Goal: Information Seeking & Learning: Learn about a topic

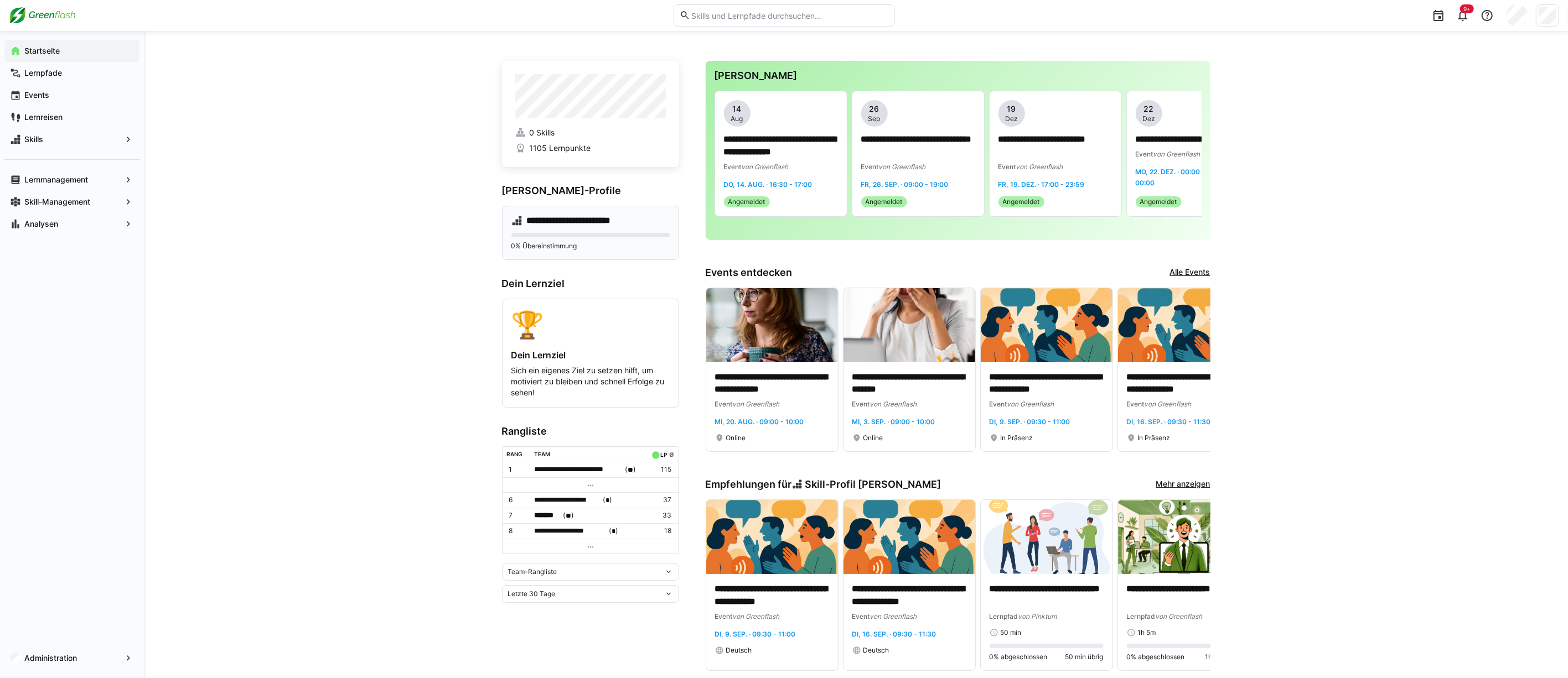
click at [604, 214] on div "**********" at bounding box center [591, 232] width 177 height 54
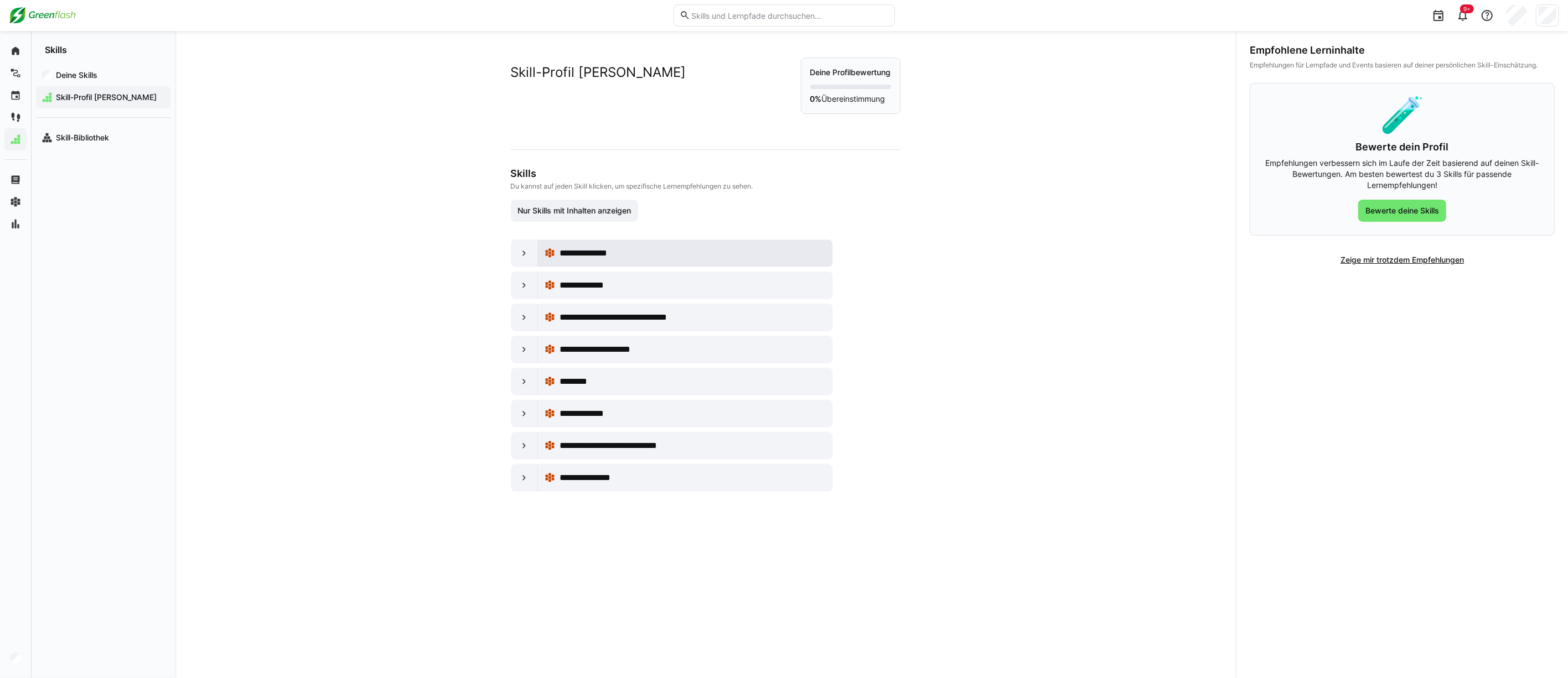
click at [645, 247] on div "**********" at bounding box center [692, 254] width 266 height 13
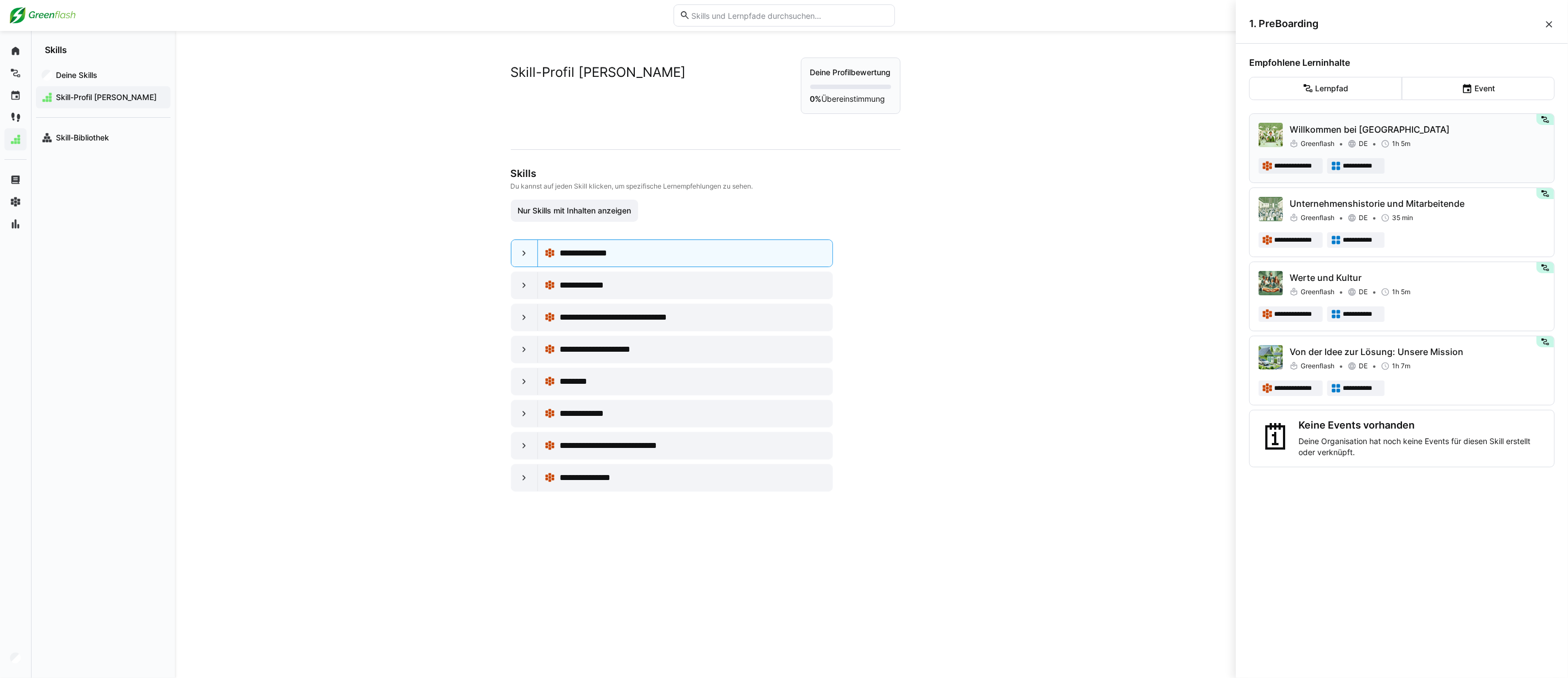
click at [1447, 159] on div "**********" at bounding box center [1402, 166] width 287 height 15
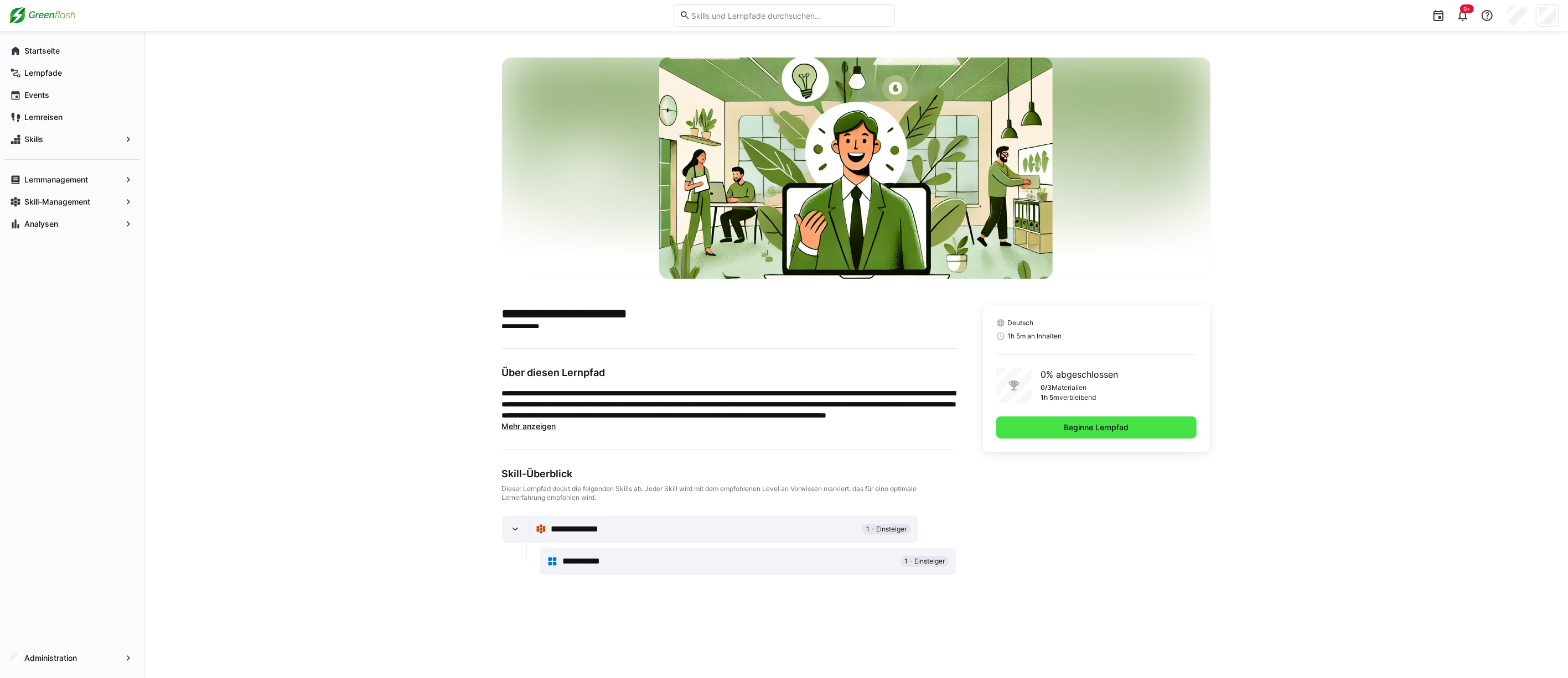
click at [1076, 430] on span "Beginne Lernpfad" at bounding box center [1096, 428] width 68 height 11
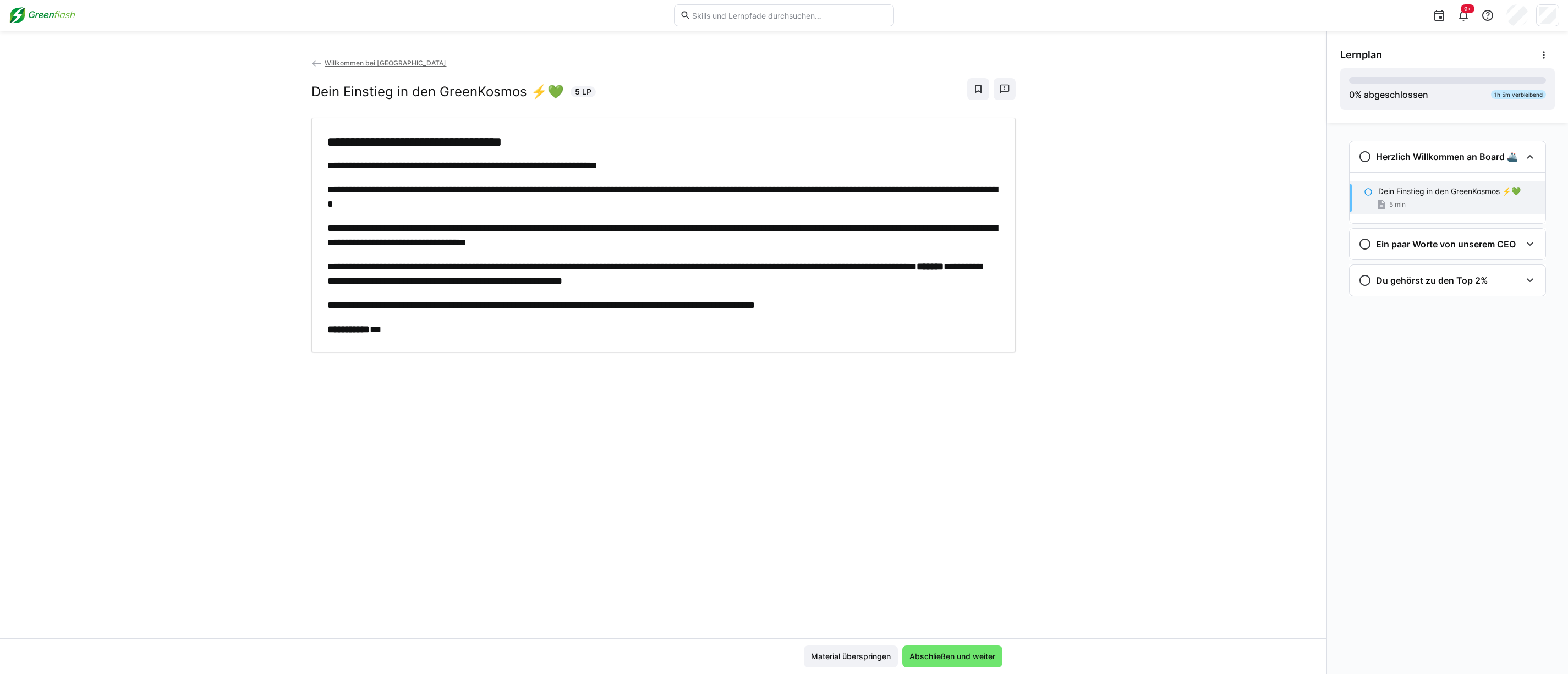
click at [910, 450] on div "**********" at bounding box center [663, 348] width 1326 height 581
click at [902, 212] on div "**********" at bounding box center [663, 235] width 672 height 202
click at [1449, 202] on div "5 min" at bounding box center [1456, 204] width 158 height 11
click at [956, 656] on span "Abschließen und weiter" at bounding box center [952, 656] width 89 height 11
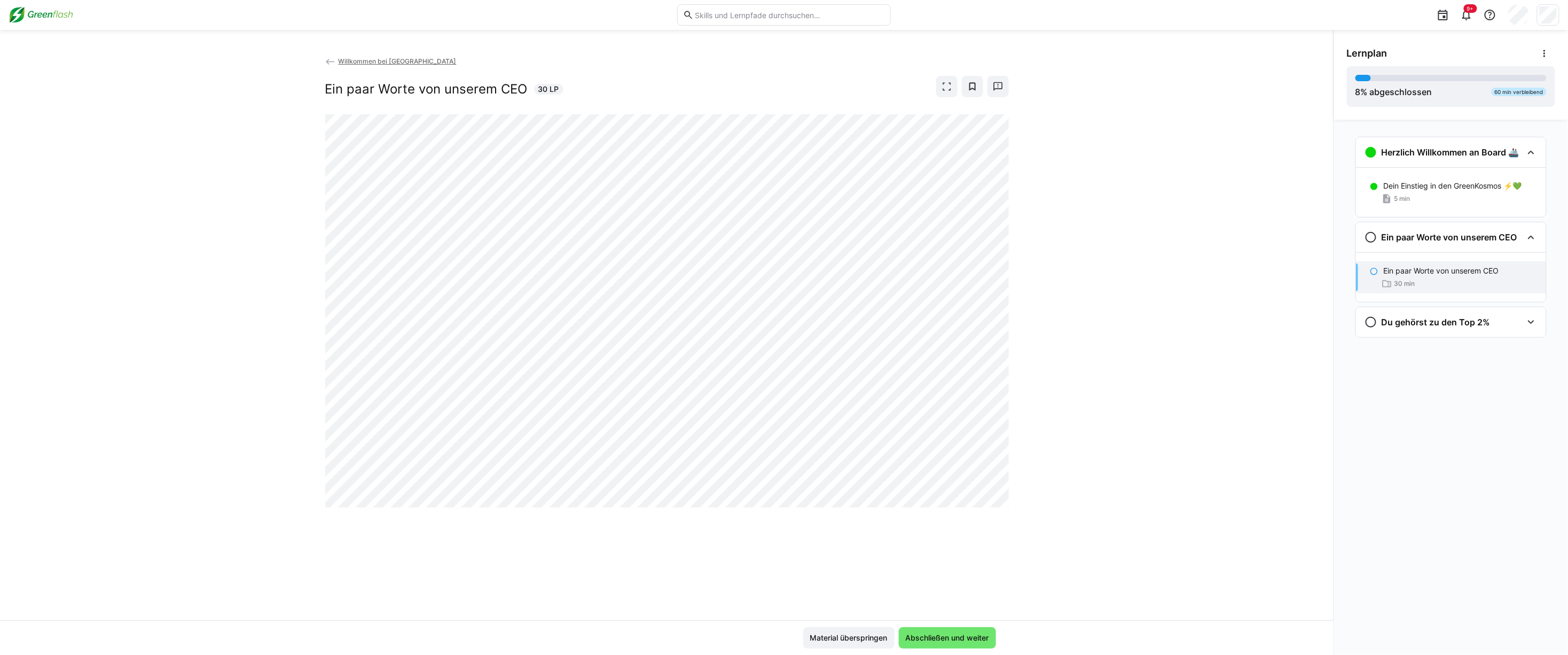
click at [654, 644] on div "Material überspringen Abschließen und weiter" at bounding box center [667, 638] width 658 height 21
click at [943, 638] on span "Abschließen und weiter" at bounding box center [947, 638] width 87 height 11
click at [565, 643] on div "Material überspringen Abschließen und weiter" at bounding box center [667, 638] width 658 height 21
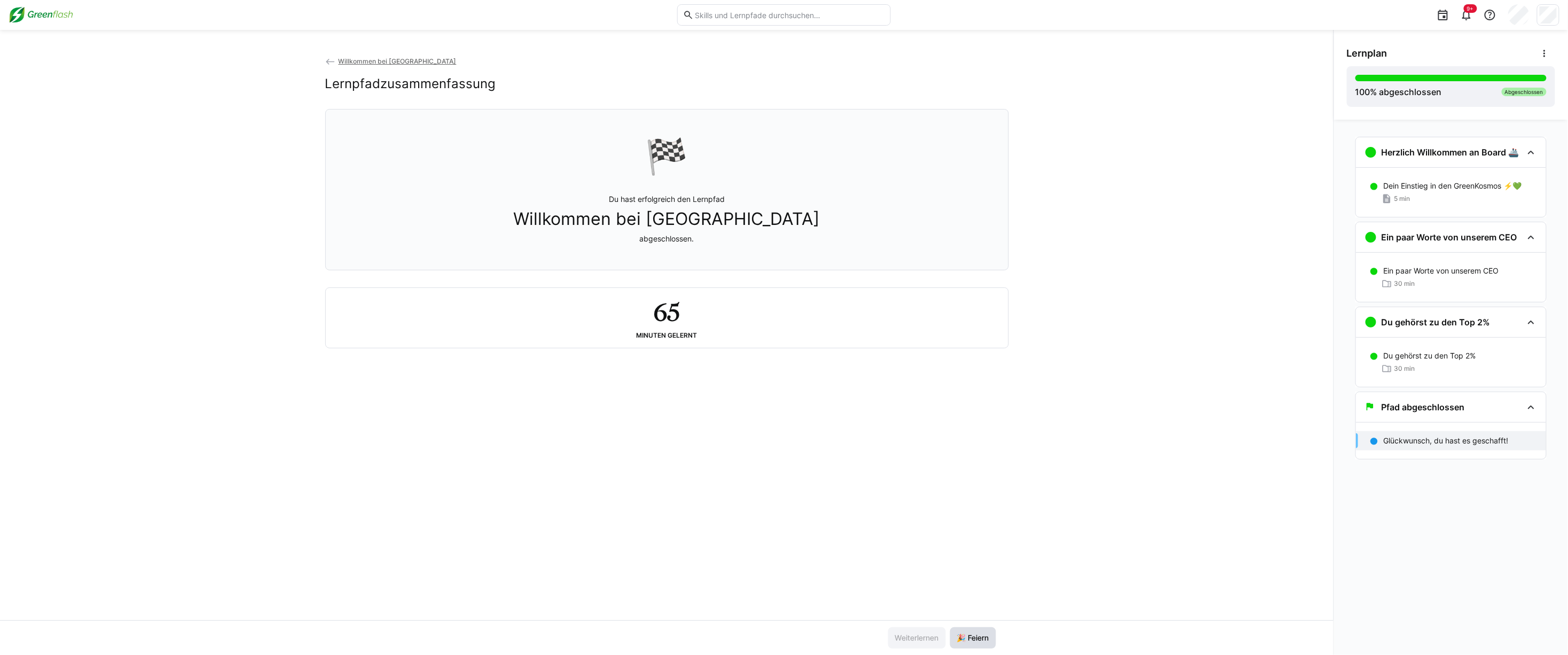
click at [979, 637] on span "🎉 Feiern" at bounding box center [972, 638] width 36 height 11
click at [382, 57] on span "Willkommen bei [GEOGRAPHIC_DATA]" at bounding box center [397, 61] width 118 height 8
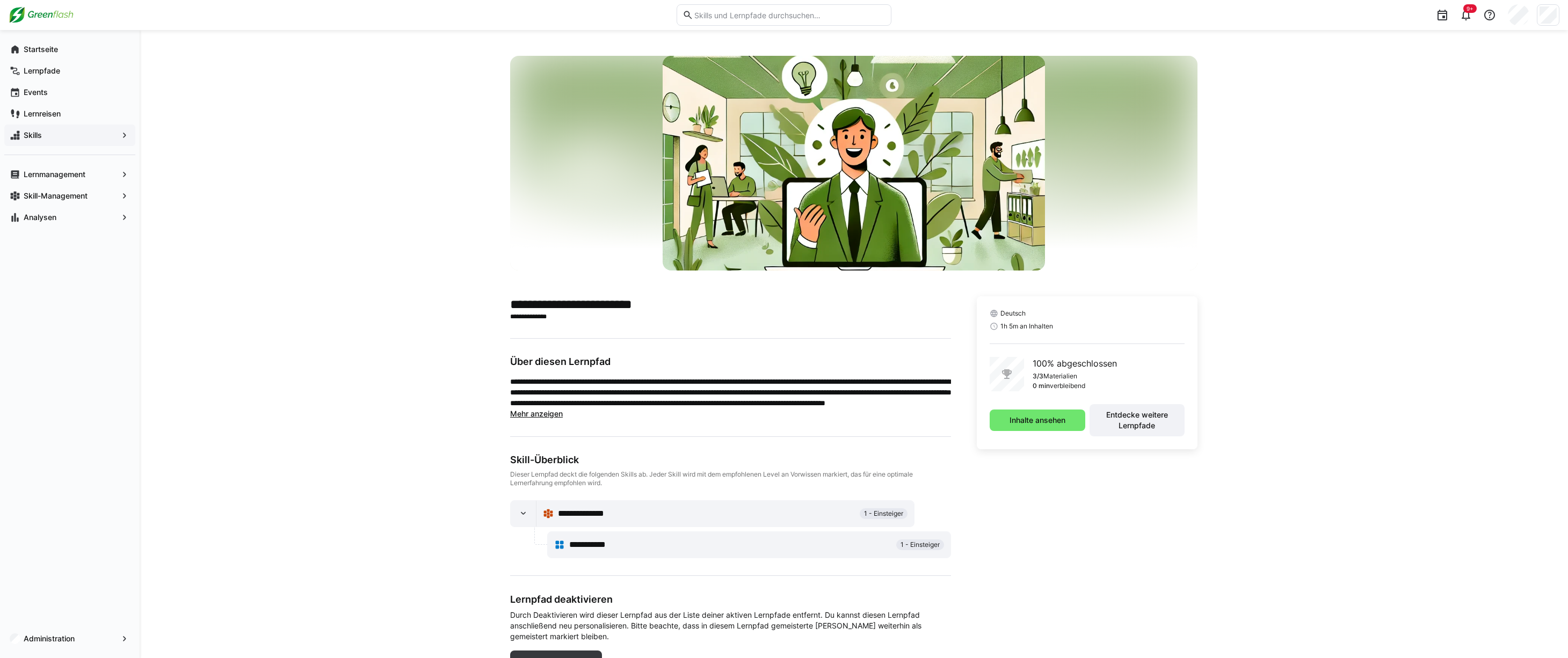
click at [58, 135] on span "Skills" at bounding box center [70, 135] width 95 height 11
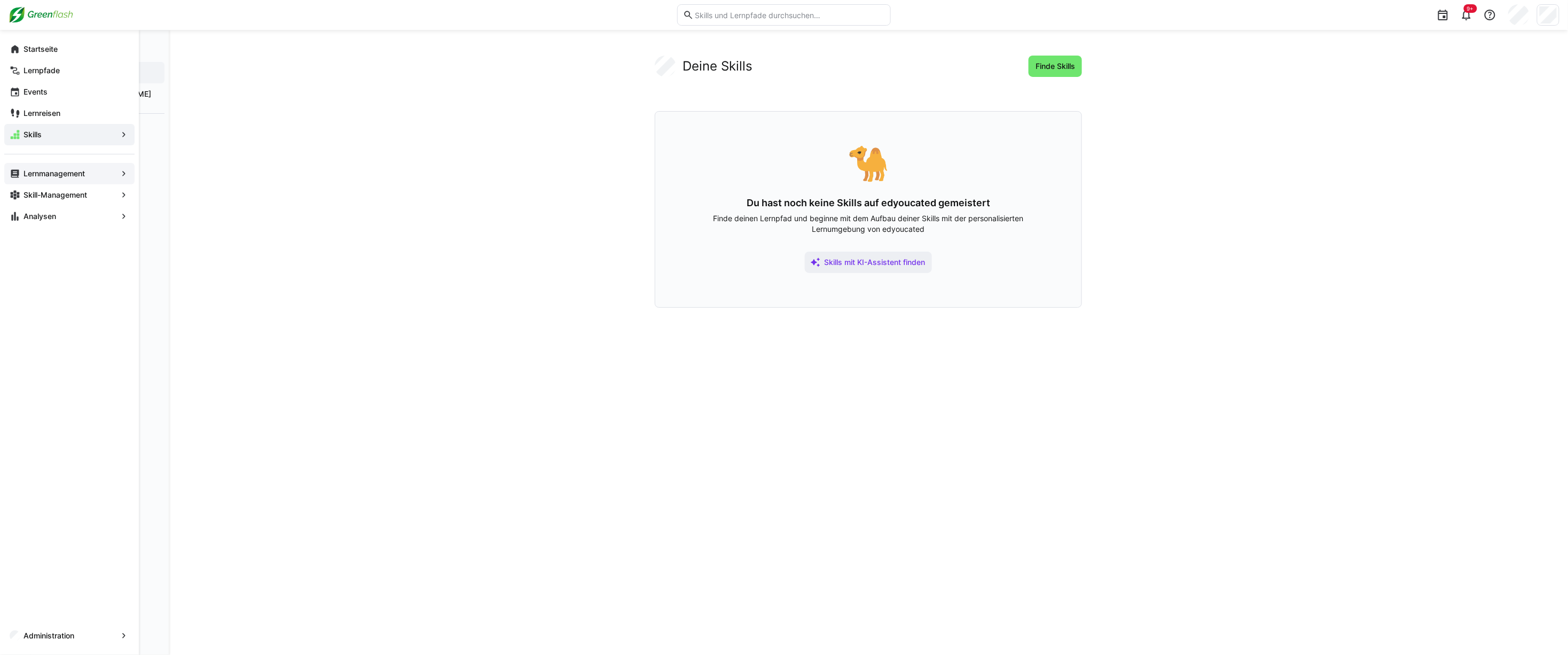
click at [0, 0] on app-navigation-label "Lernmanagement" at bounding box center [0, 0] width 0 height 0
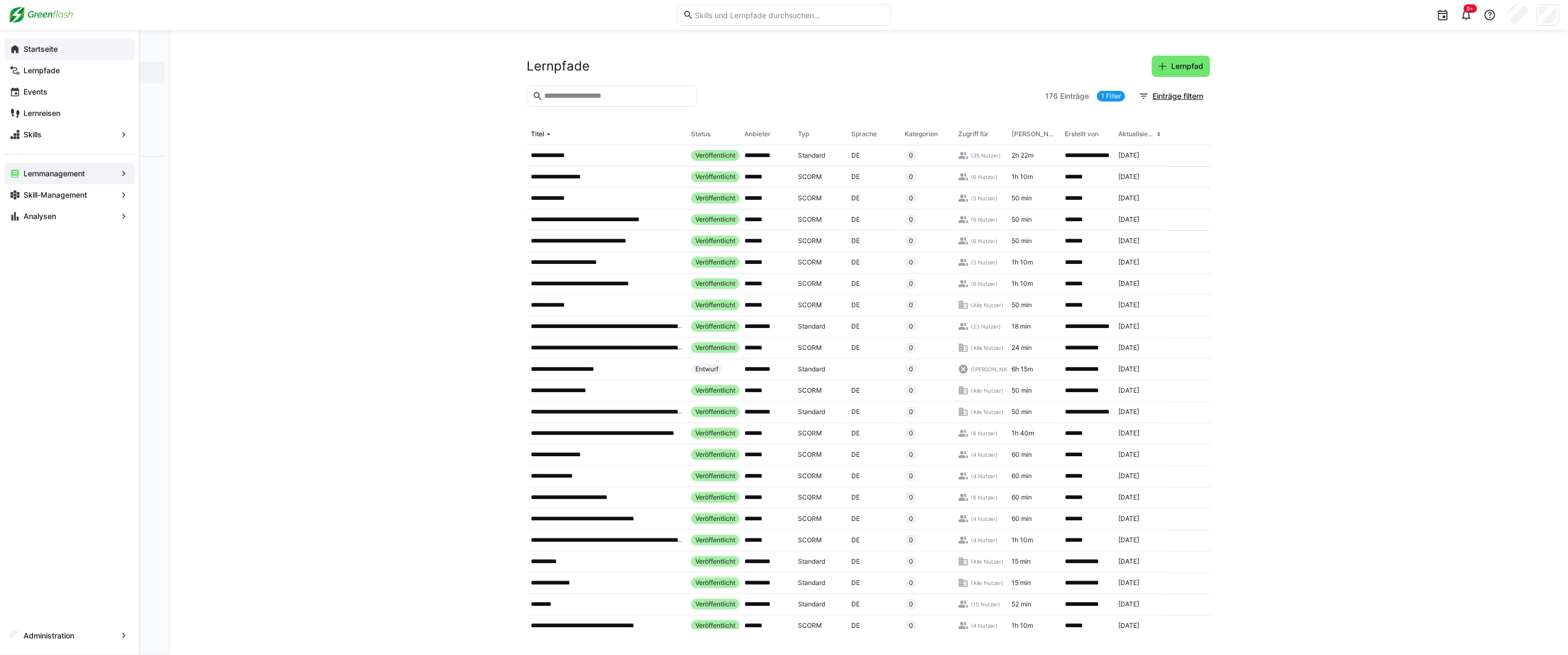
click at [15, 46] on eds-icon at bounding box center [15, 49] width 11 height 11
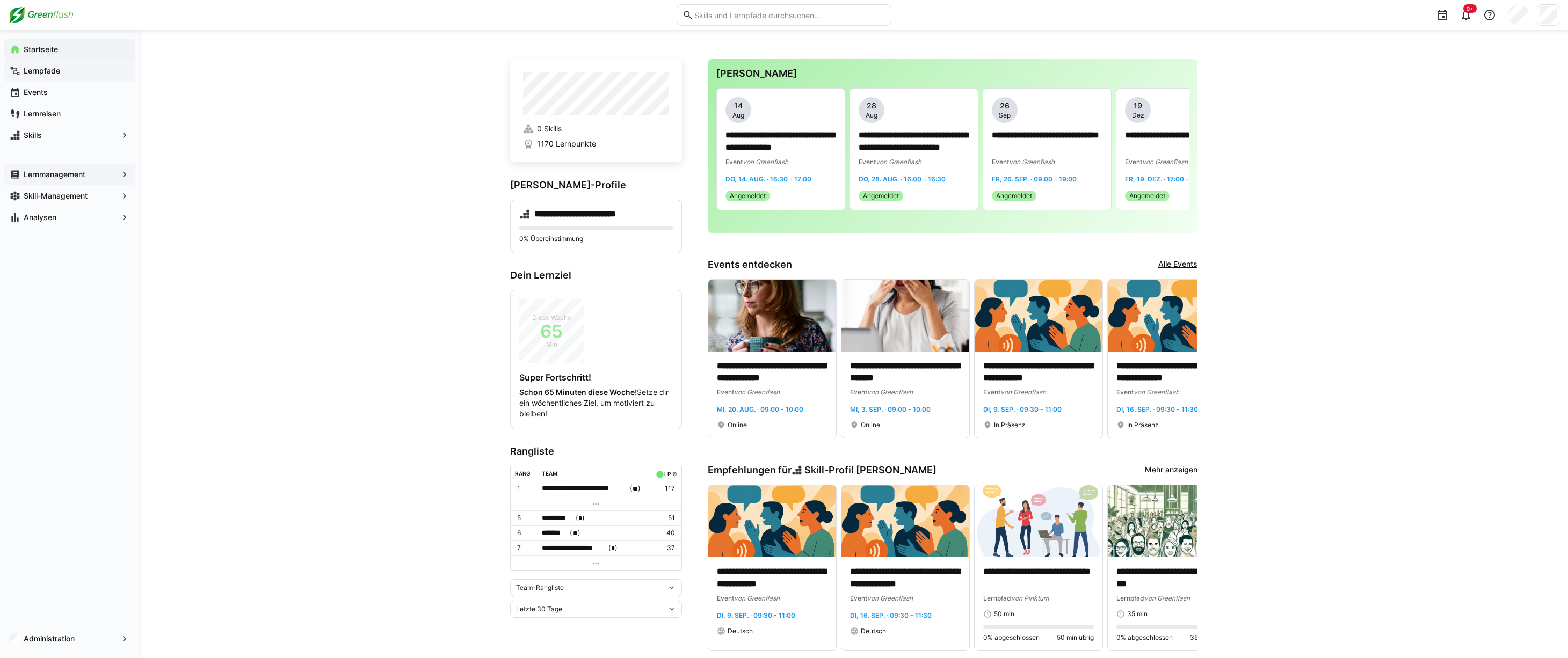
click at [66, 68] on span "Lernpfade" at bounding box center [76, 71] width 108 height 11
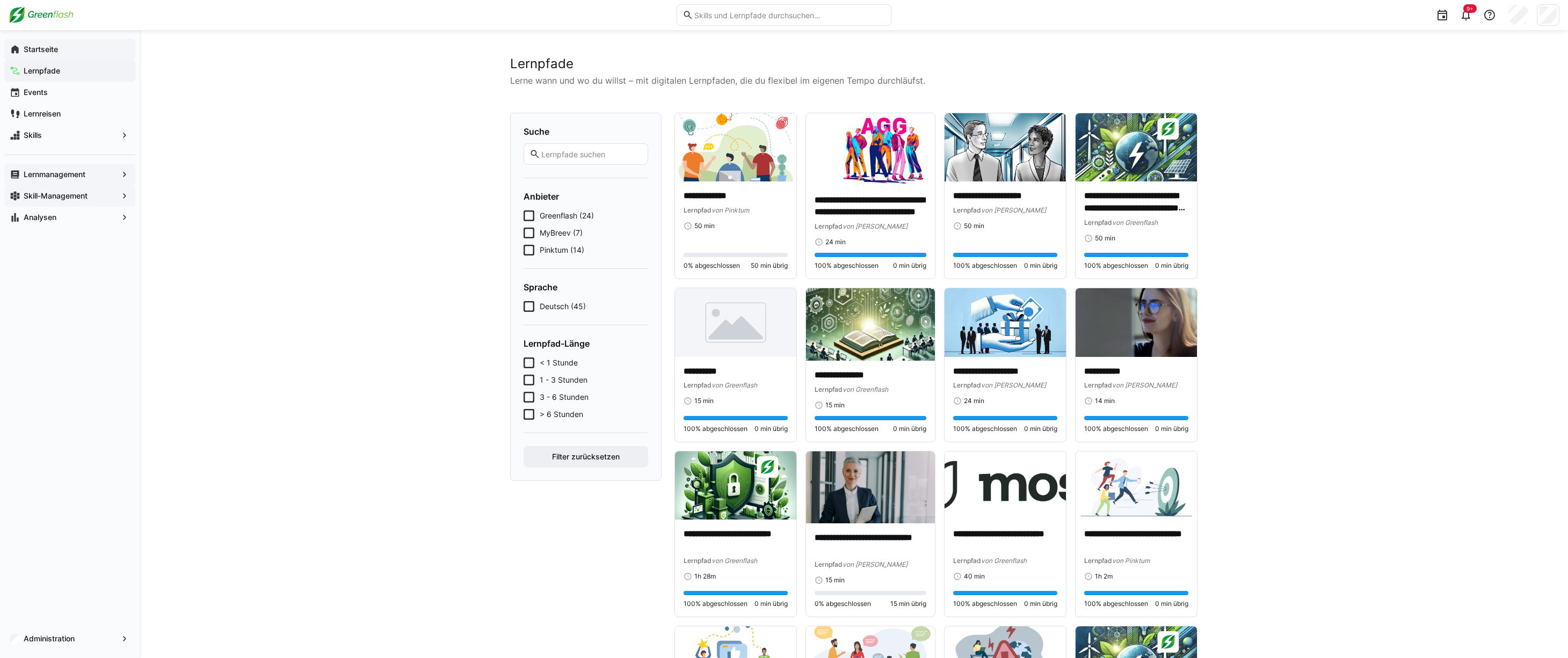
click at [104, 192] on span "Skill-Management" at bounding box center [70, 196] width 95 height 11
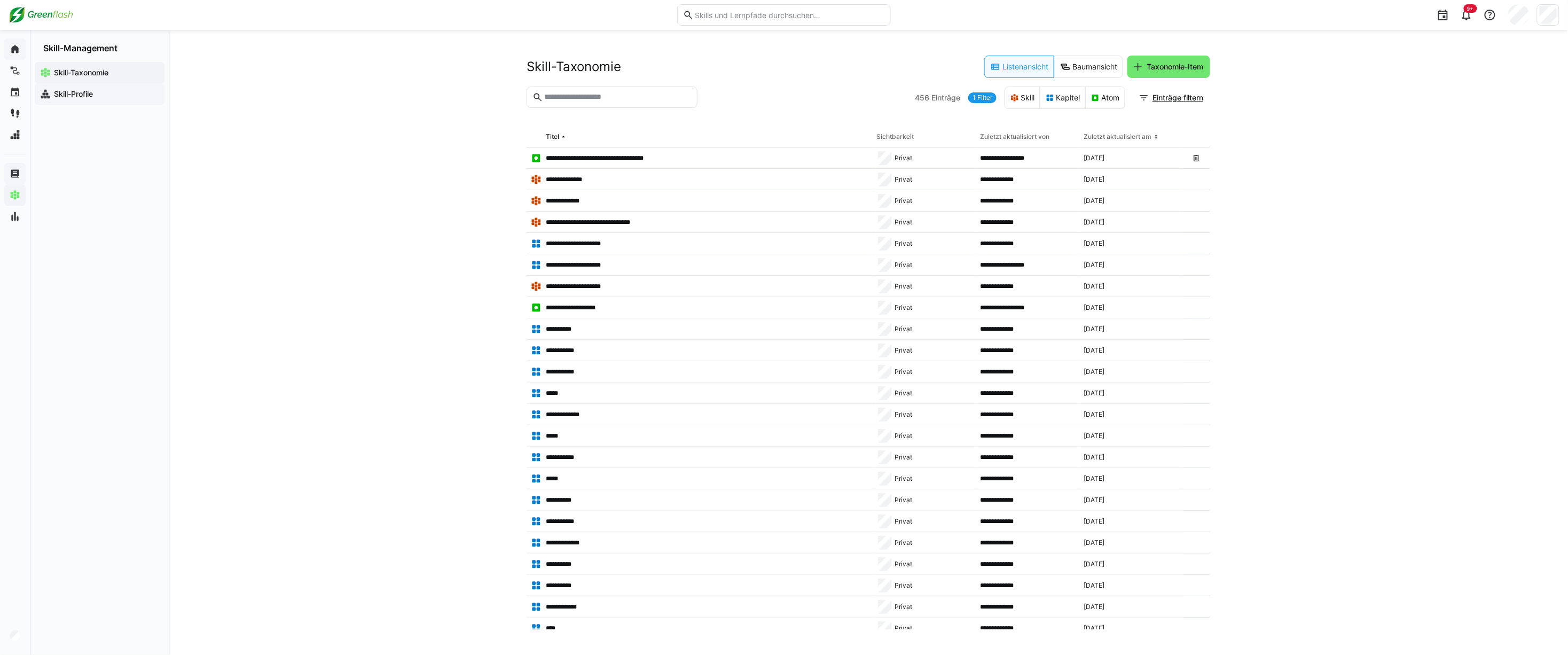
click at [95, 93] on span "Skill-Profile" at bounding box center [105, 94] width 107 height 11
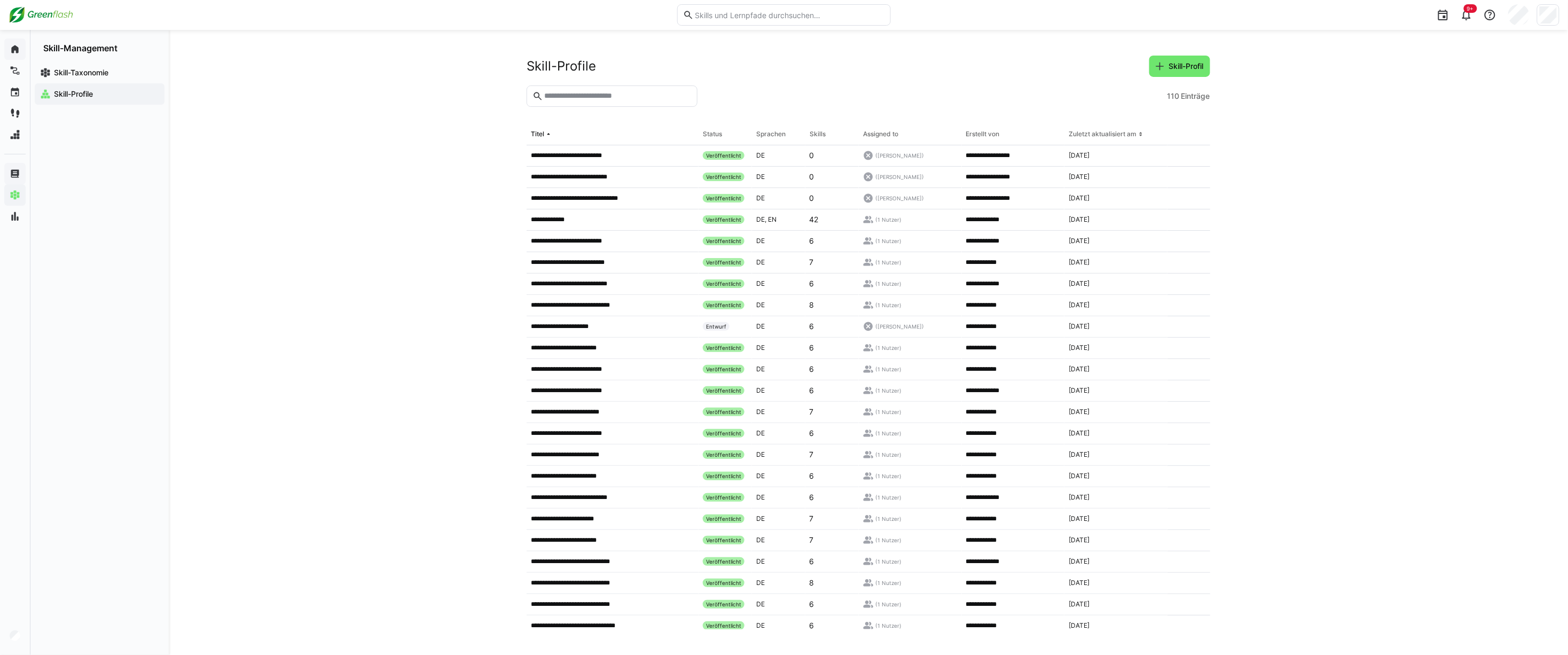
click at [208, 220] on div "**********" at bounding box center [868, 343] width 1400 height 625
click at [0, 0] on app-navigation-label "Skill-Taxonomie" at bounding box center [0, 0] width 0 height 0
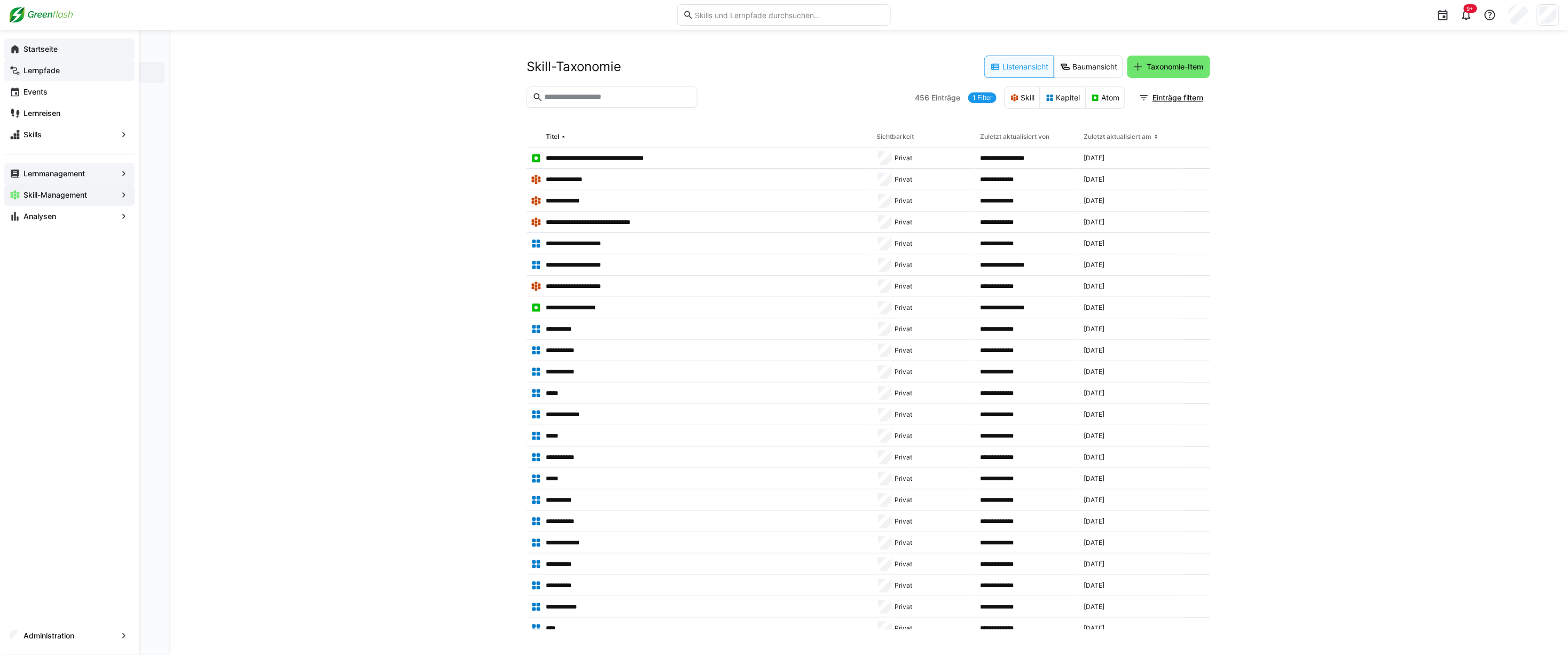
click at [0, 0] on app-navigation-label "Lernpfade" at bounding box center [0, 0] width 0 height 0
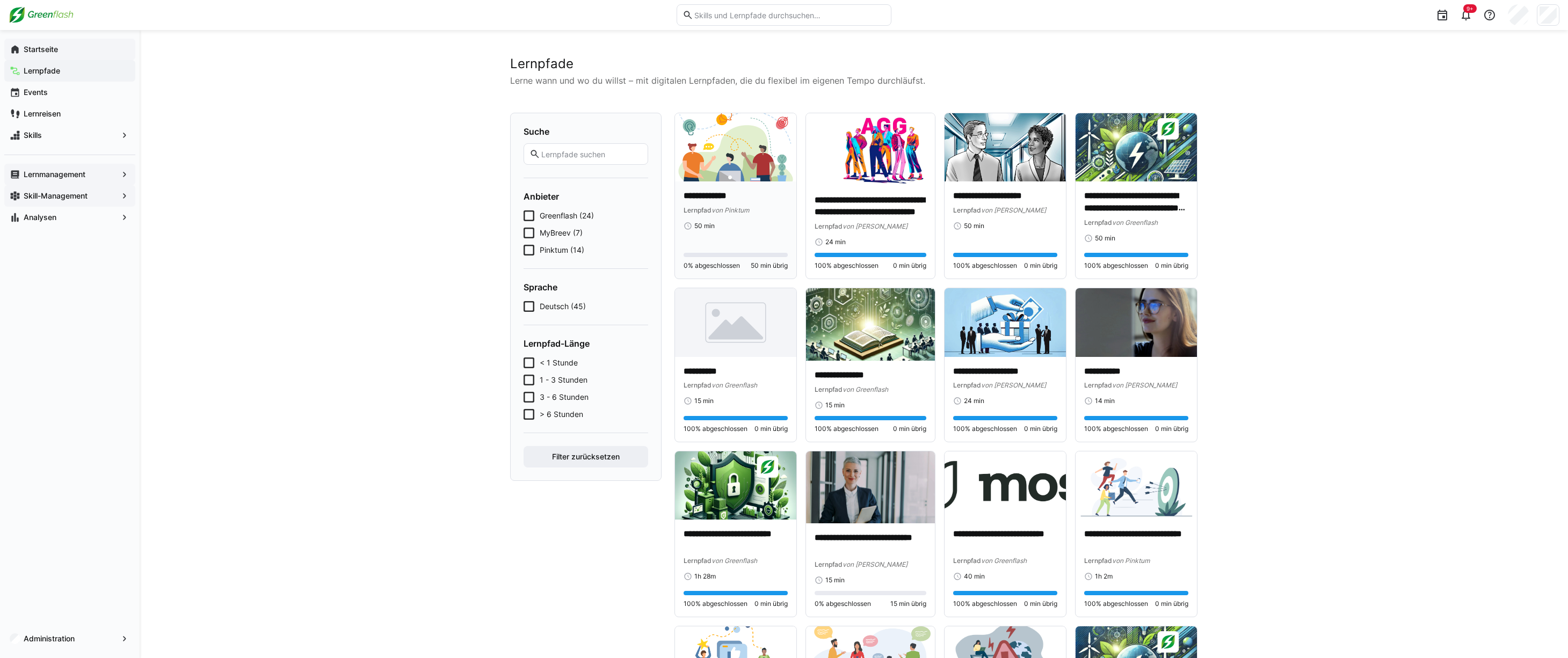
click at [740, 238] on div "**********" at bounding box center [736, 230] width 104 height 80
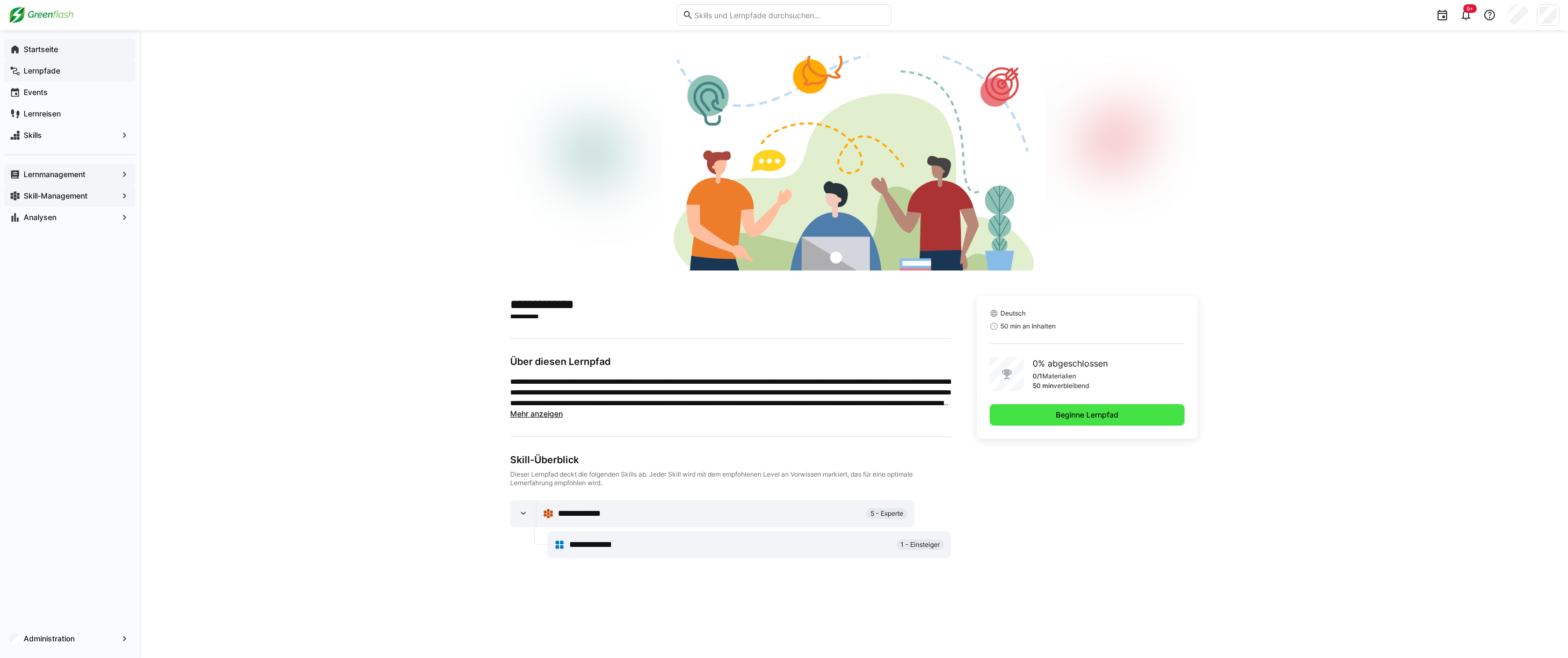
click at [1140, 410] on span "Beginne Lernpfad" at bounding box center [1087, 415] width 195 height 21
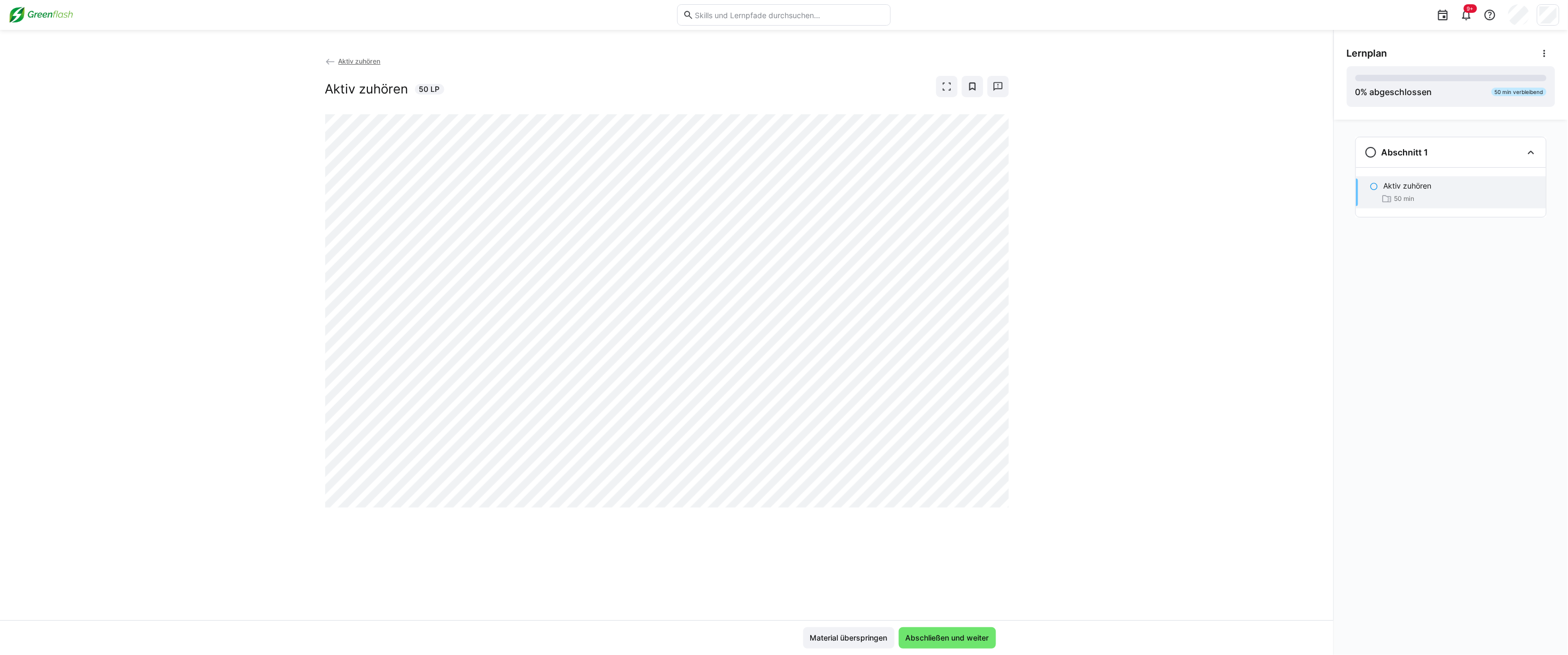
click at [511, 650] on div "Material überspringen Abschließen und weiter" at bounding box center [667, 638] width 1334 height 35
drag, startPoint x: 1257, startPoint y: 546, endPoint x: 1242, endPoint y: 558, distance: 19.2
click at [1256, 549] on div "Aktiv zuhören Aktiv zuhören 50 LP" at bounding box center [667, 338] width 1334 height 565
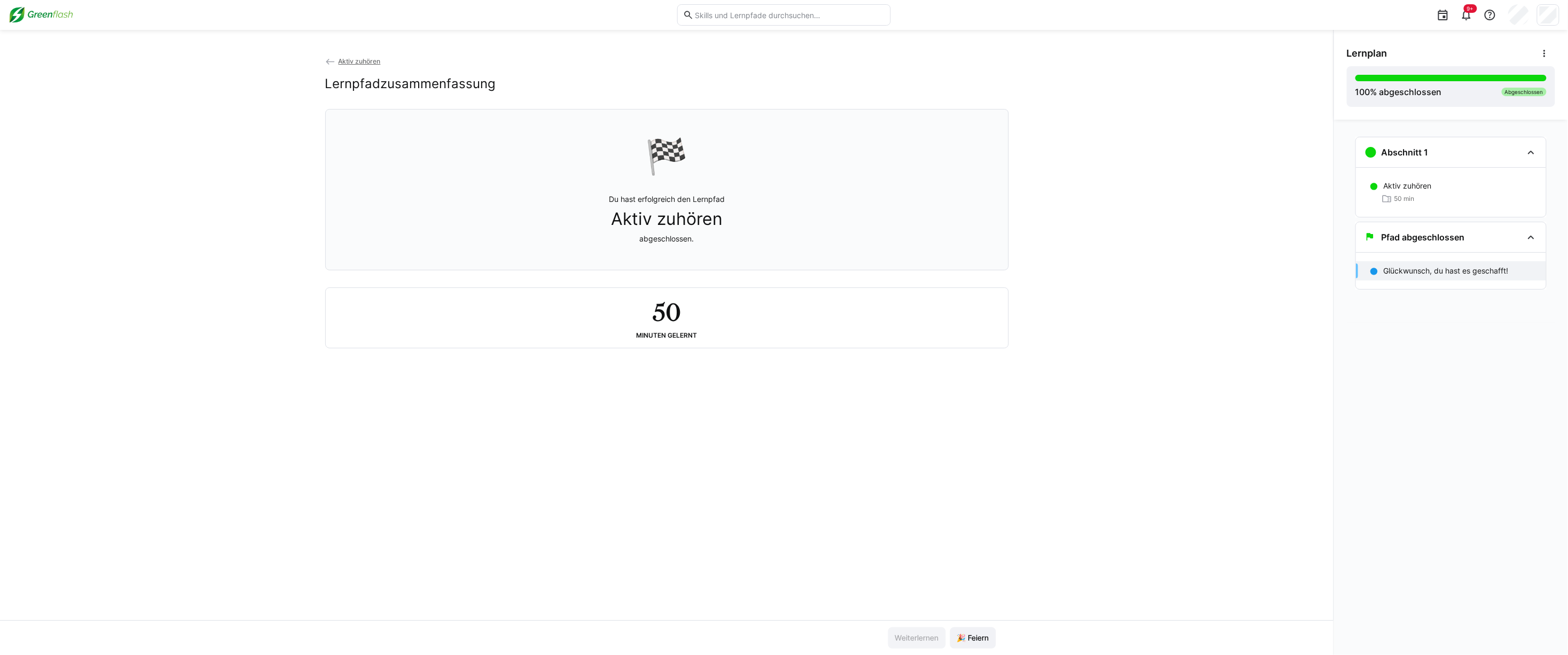
click at [352, 61] on span "Aktiv zuhören" at bounding box center [359, 61] width 42 height 8
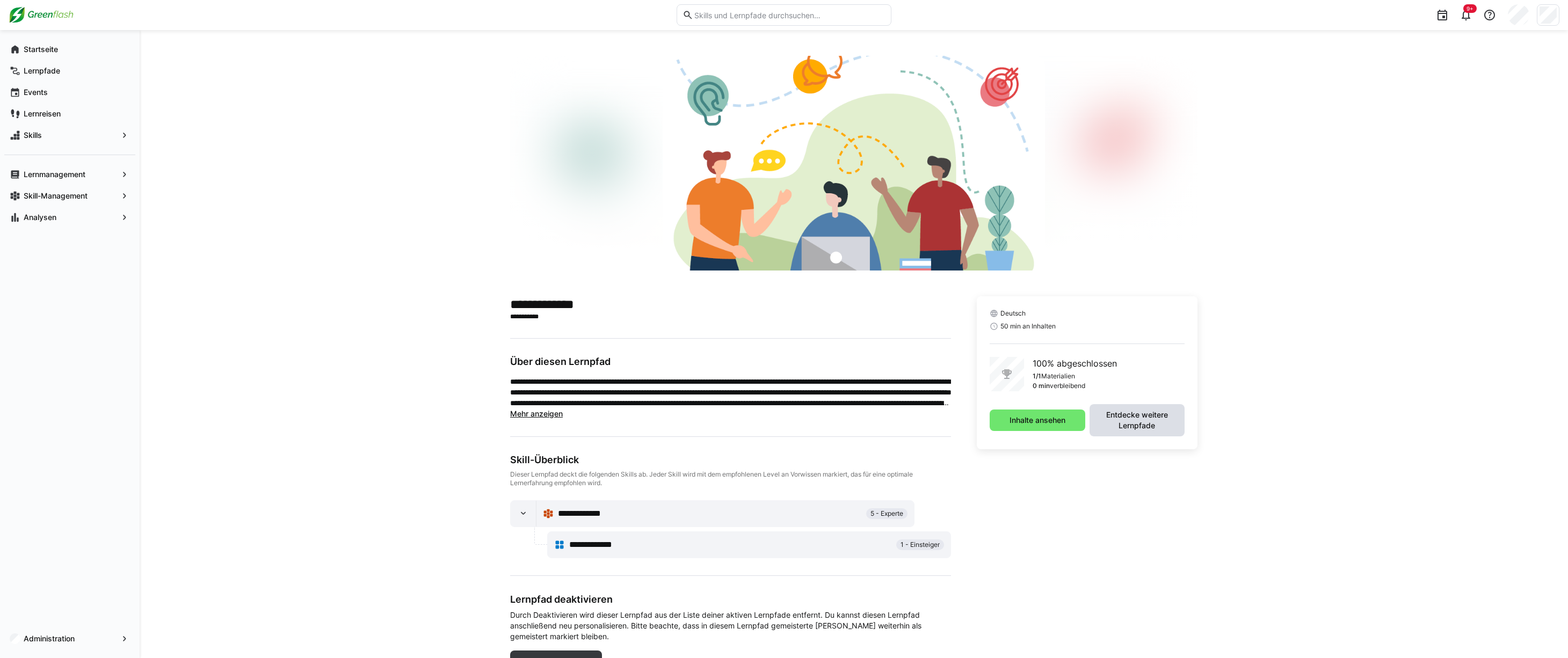
click at [1144, 424] on span "Entdecke weitere Lernpfade" at bounding box center [1137, 420] width 84 height 21
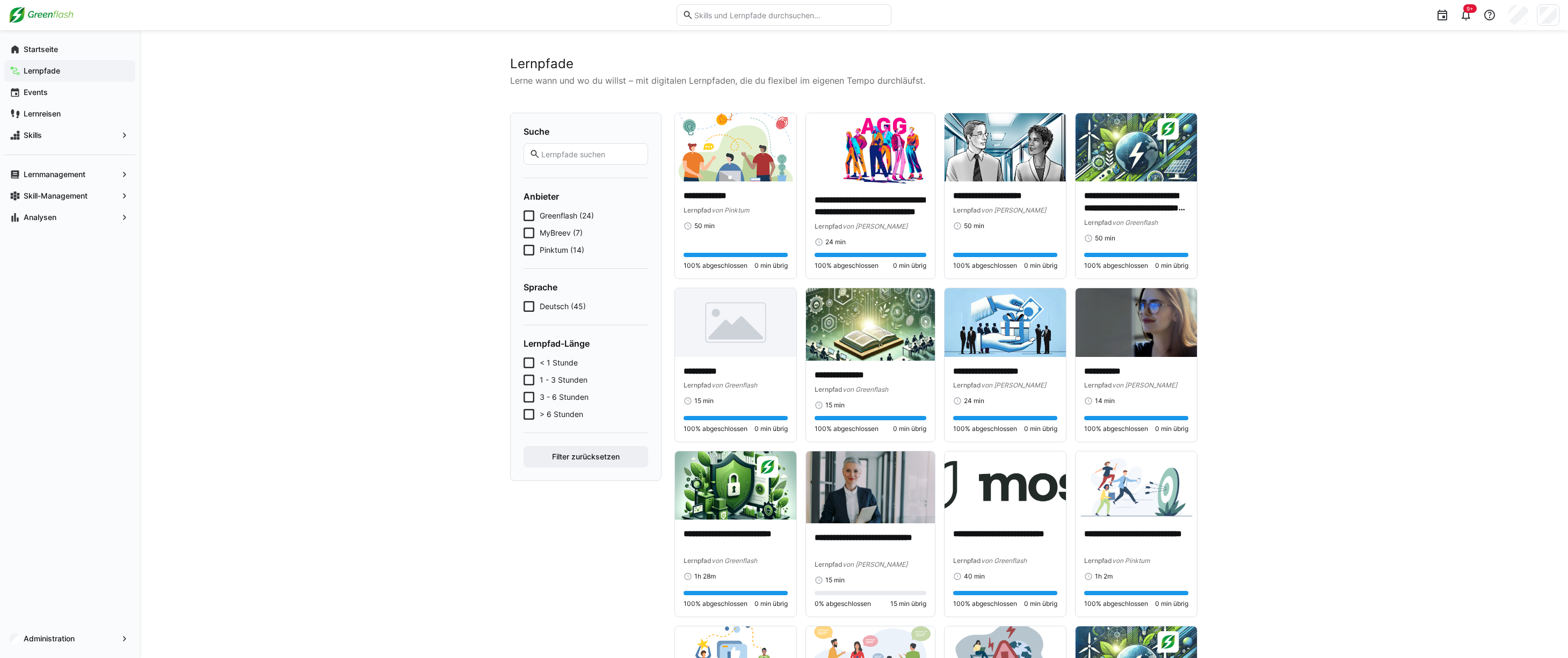
click at [0, 0] on app-navigation-label "Lernpfade" at bounding box center [0, 0] width 0 height 0
click at [67, 49] on span "Startseite" at bounding box center [76, 49] width 108 height 11
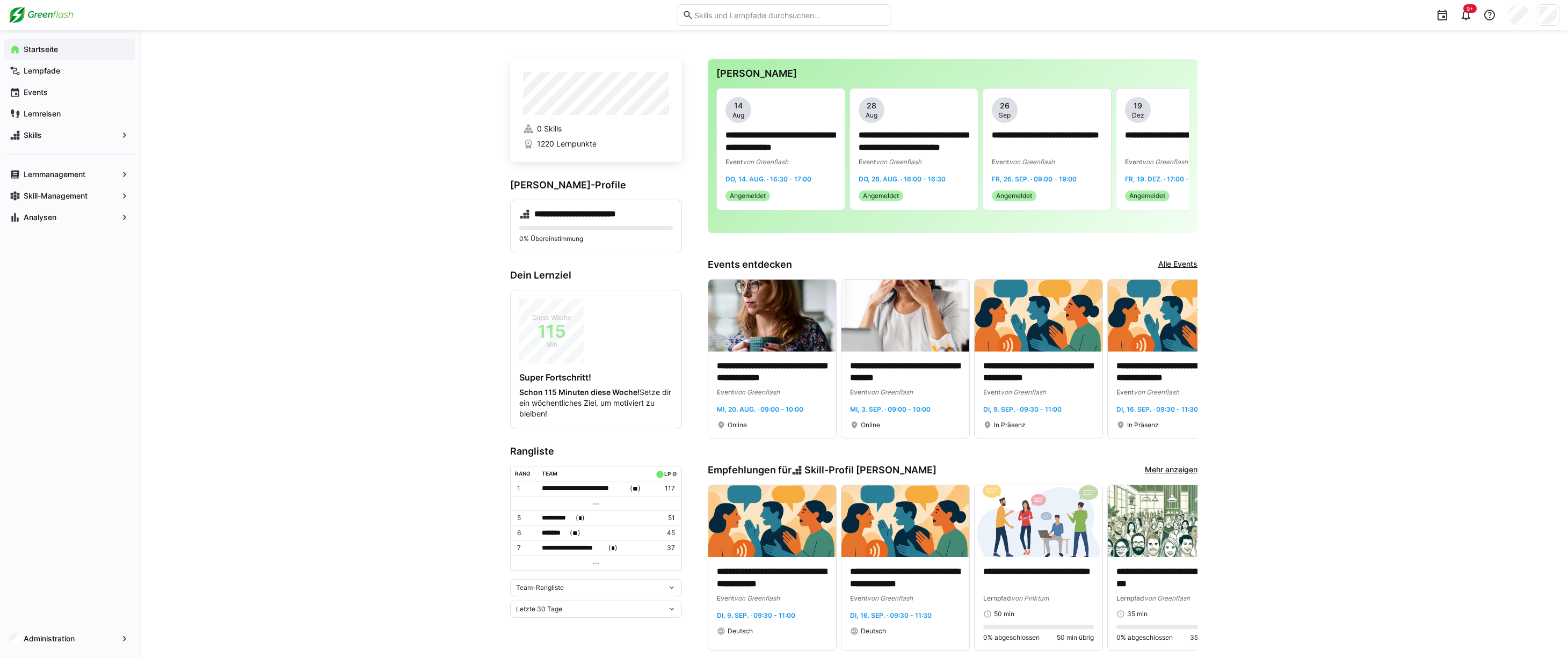
click at [591, 584] on div "Team-Rangliste" at bounding box center [591, 588] width 151 height 7
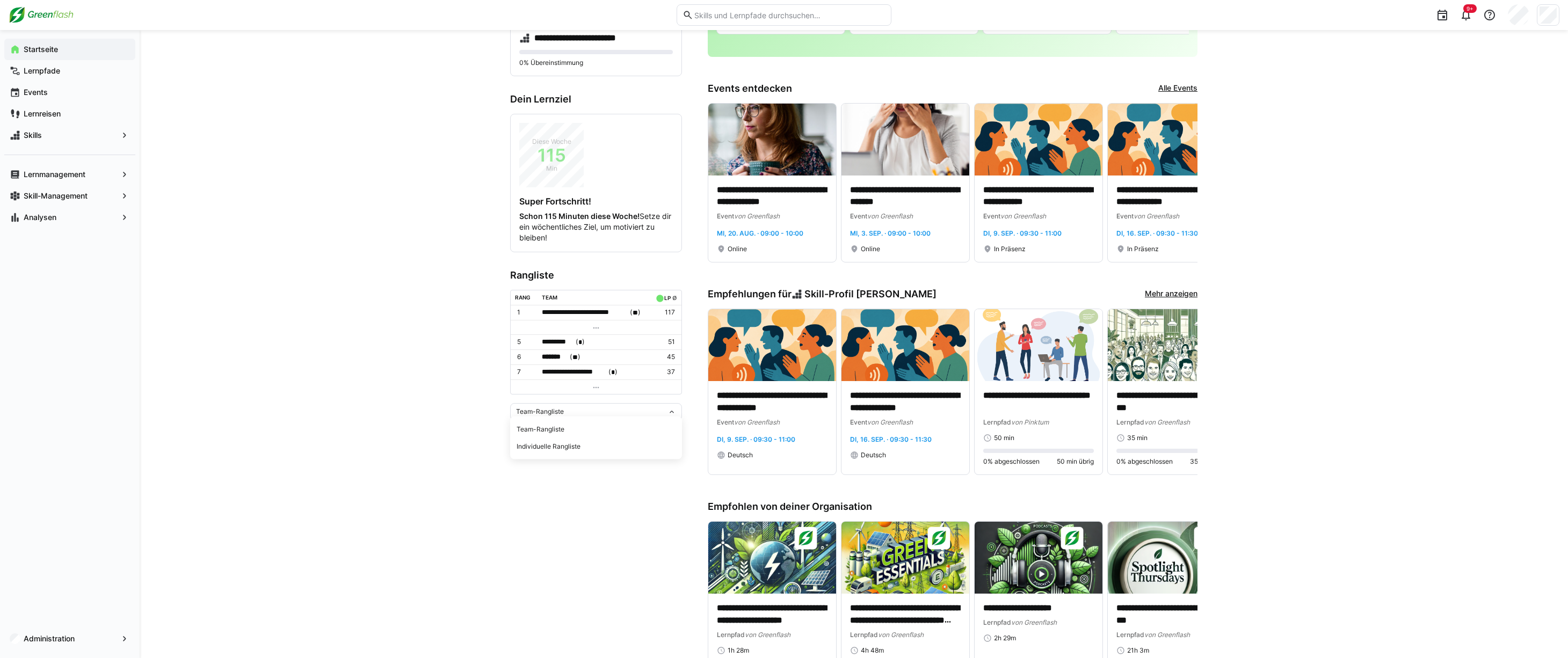
scroll to position [178, 0]
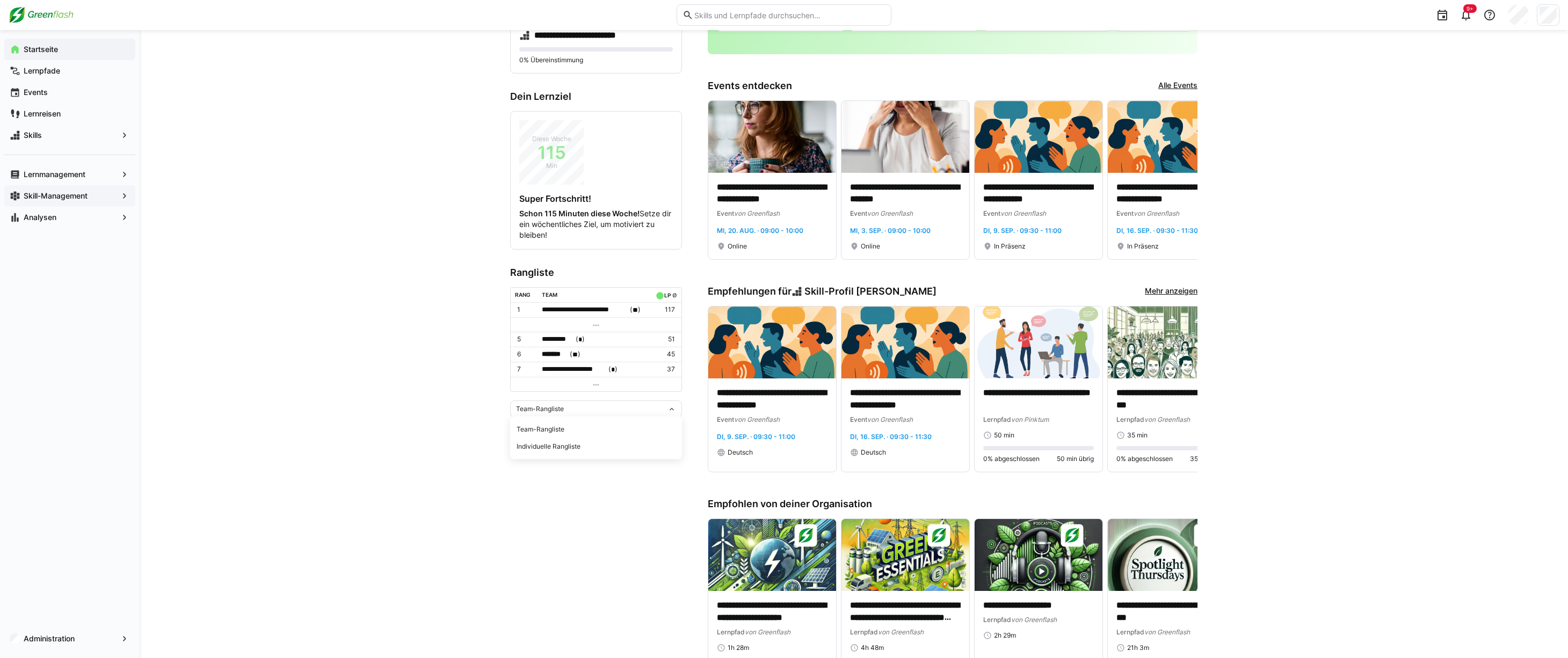
click at [0, 0] on app-navigation-label "Skill-Management" at bounding box center [0, 0] width 0 height 0
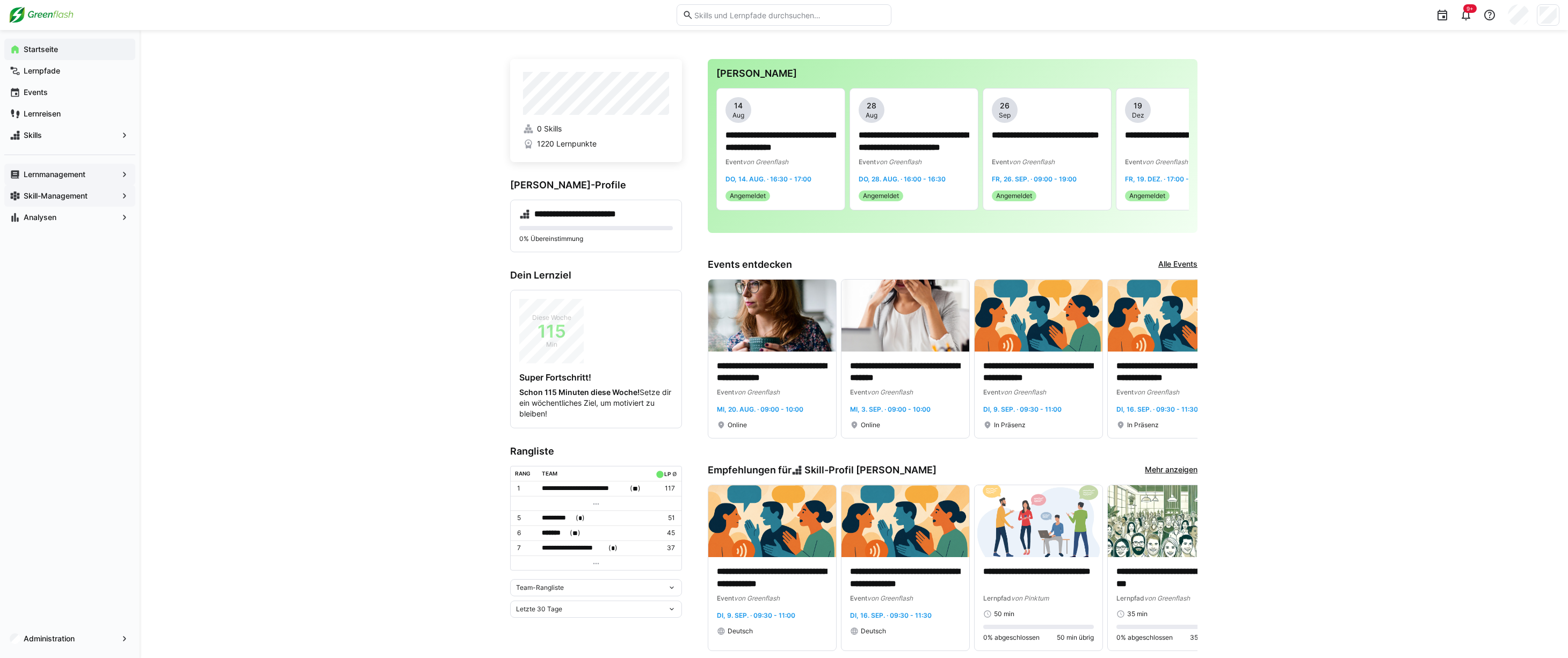
click at [87, 169] on span "Lernmanagement" at bounding box center [70, 175] width 95 height 11
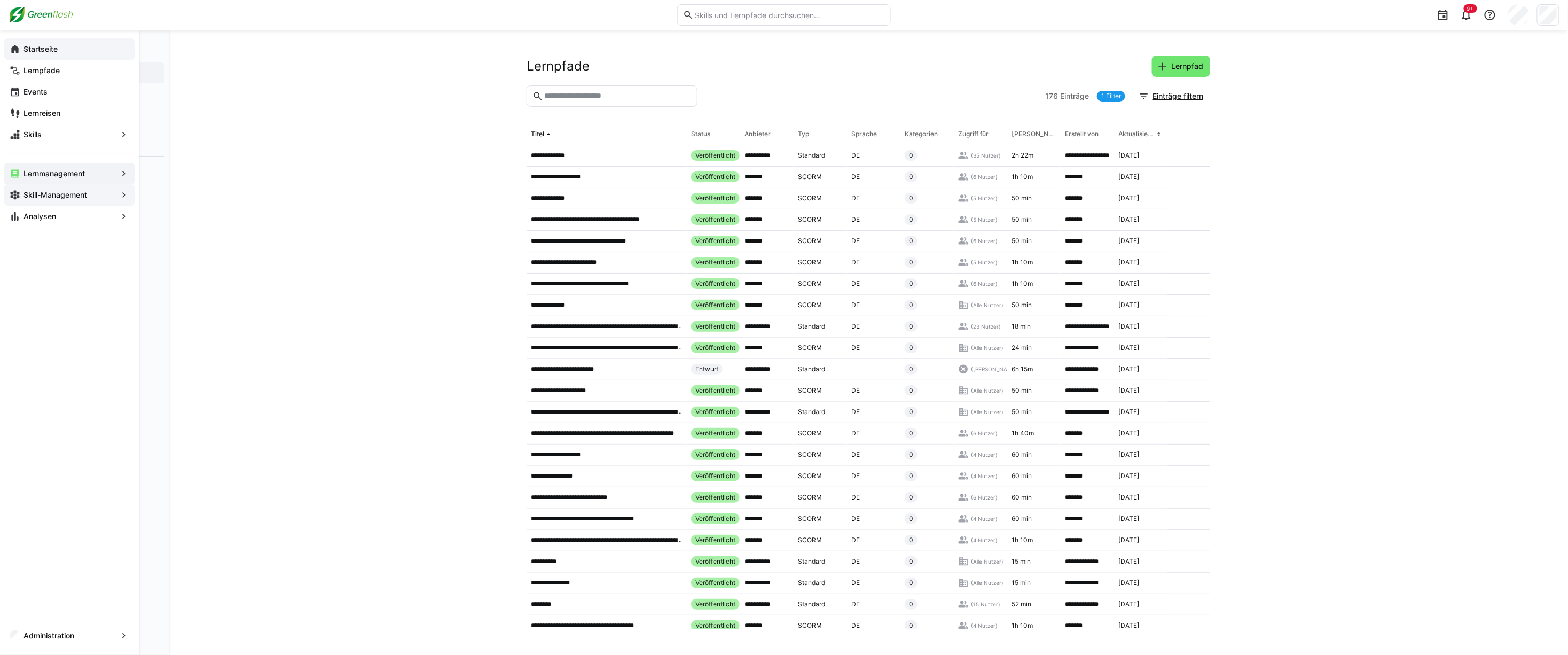
click at [11, 48] on eds-icon at bounding box center [15, 49] width 11 height 11
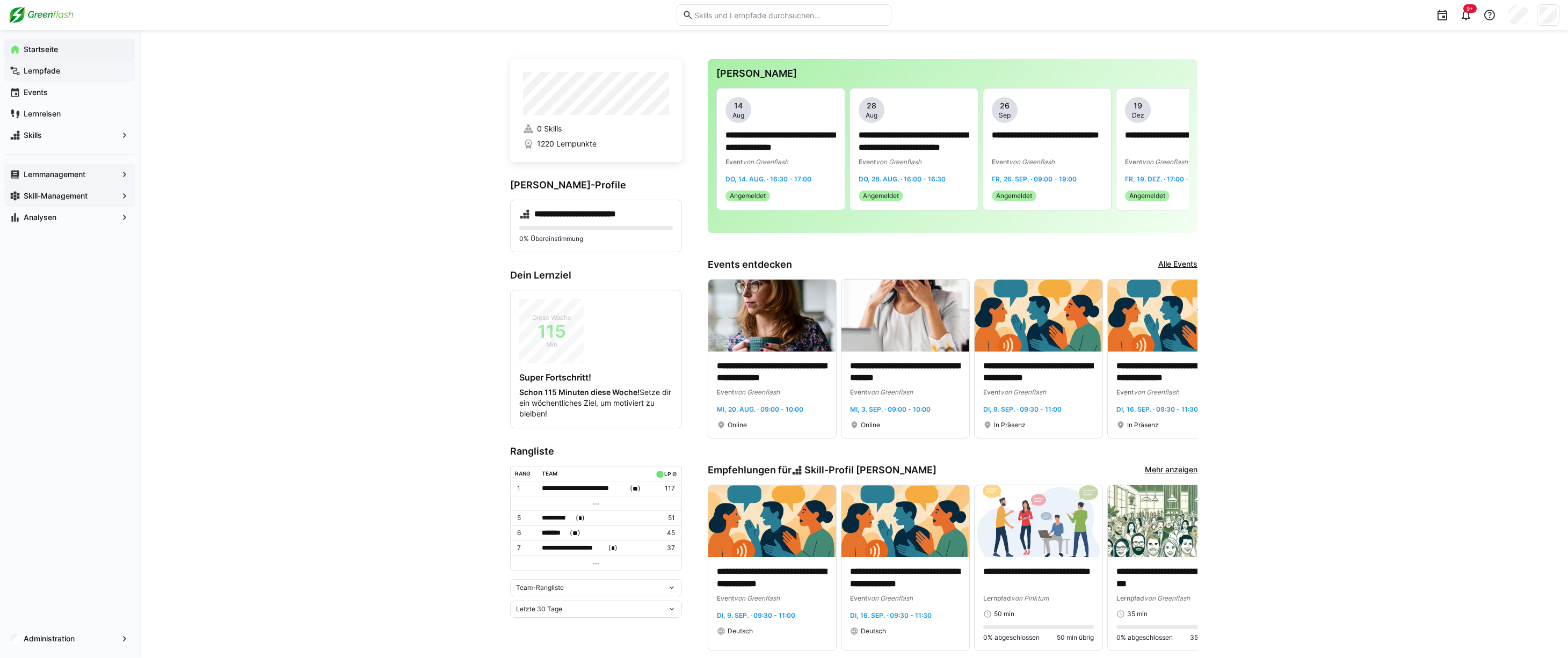
click at [64, 70] on span "Lernpfade" at bounding box center [76, 71] width 108 height 11
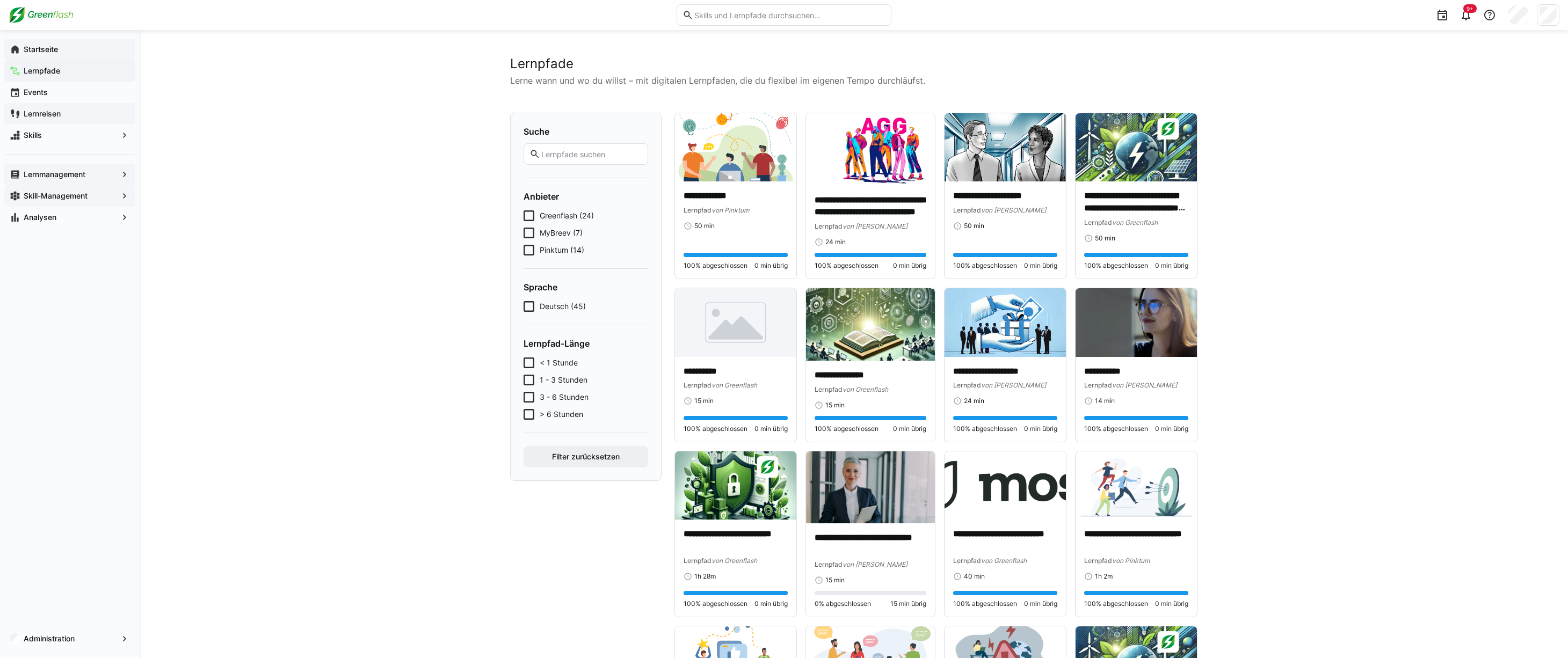
click at [0, 0] on app-navigation-label "Lernreisen" at bounding box center [0, 0] width 0 height 0
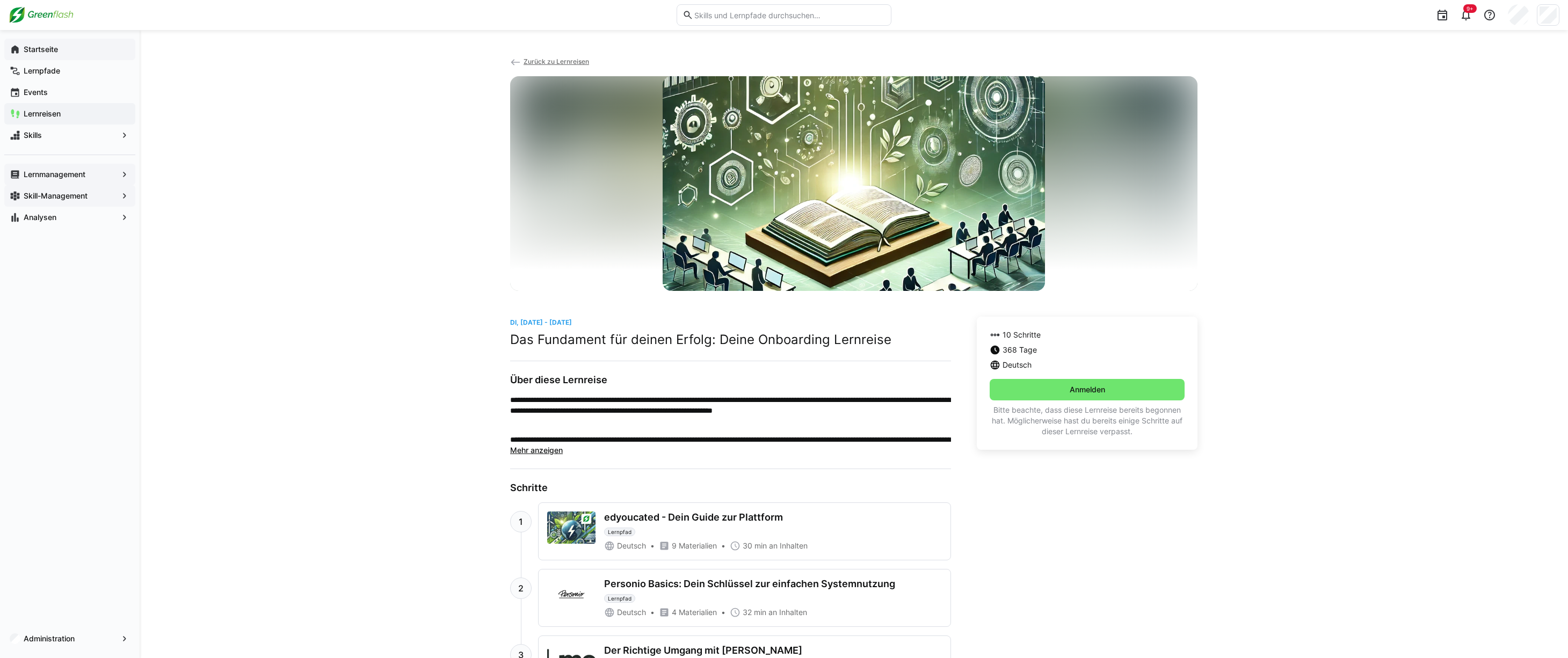
click at [533, 58] on span "Zurück zu Lernreisen" at bounding box center [557, 61] width 66 height 8
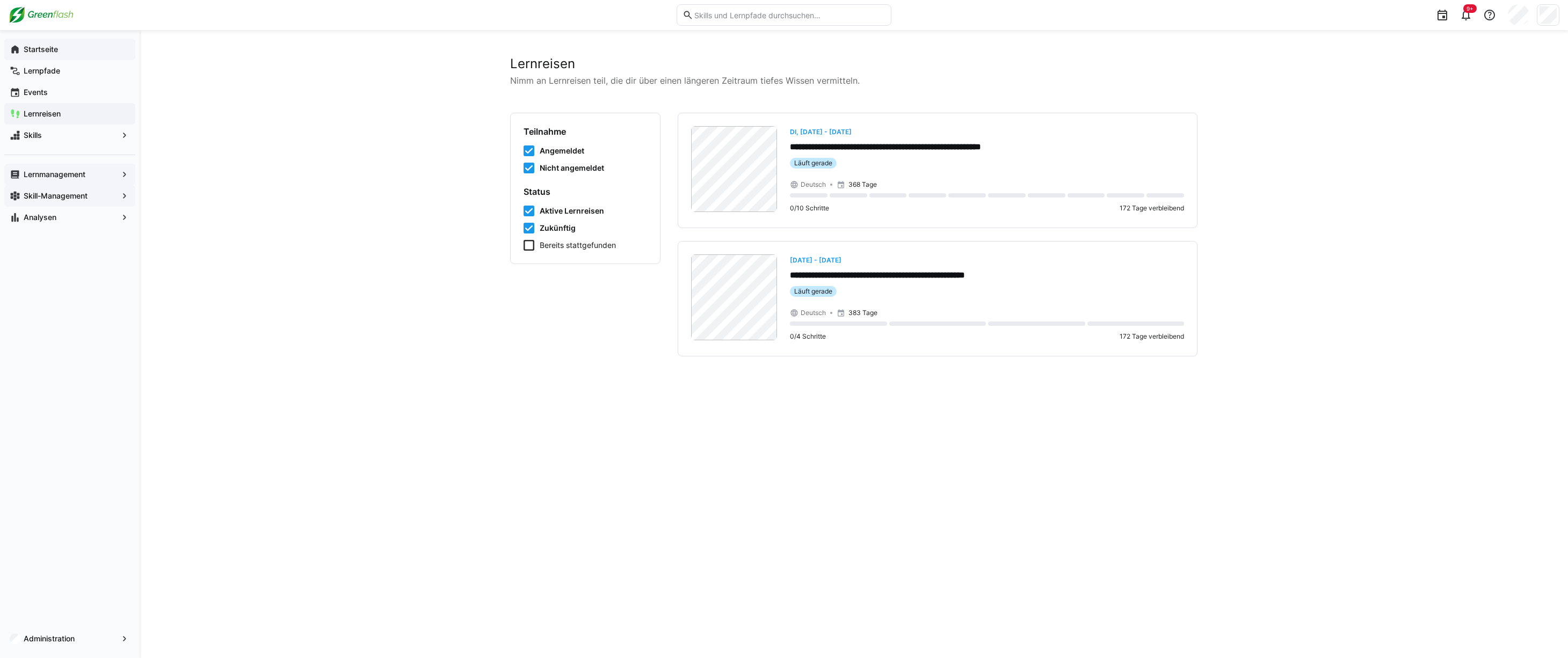
click at [0, 0] on app-navigation-label "Skill-Management" at bounding box center [0, 0] width 0 height 0
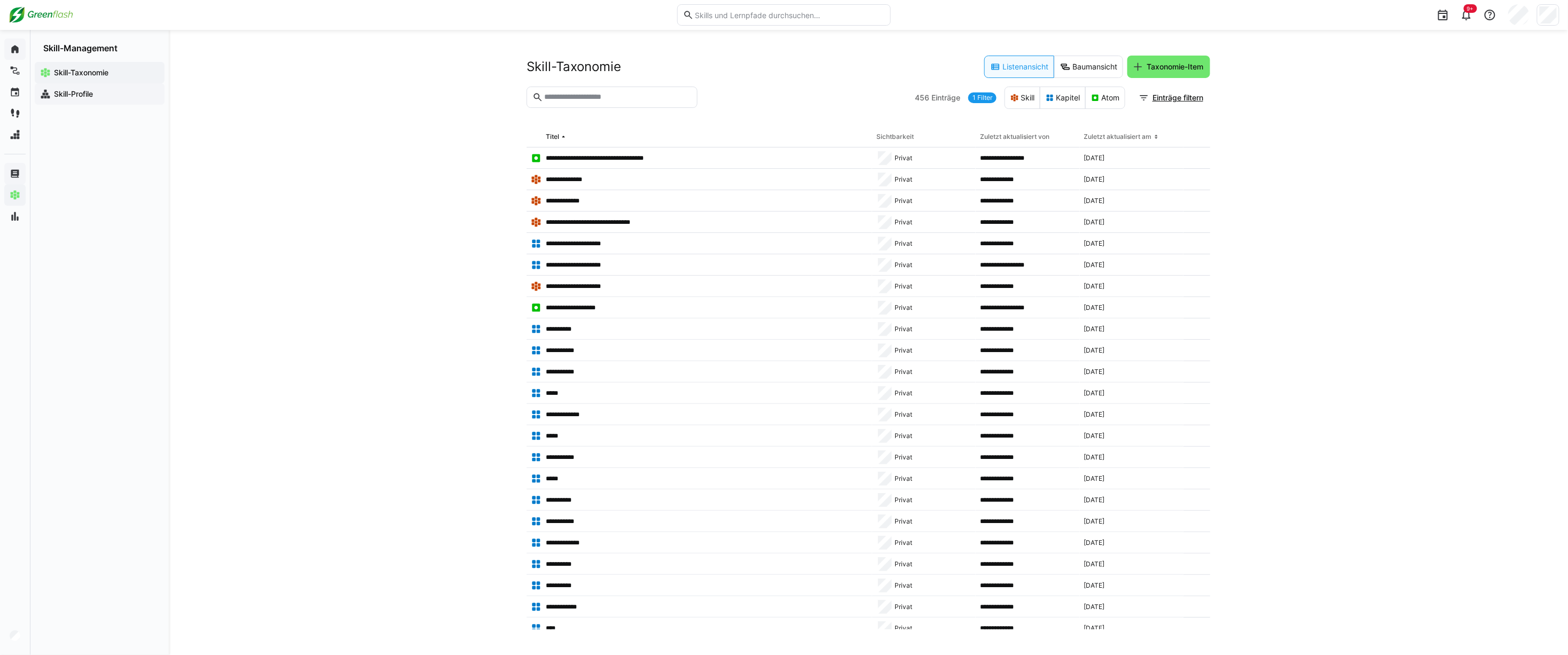
click at [0, 0] on app-navigation-label "Skill-Profile" at bounding box center [0, 0] width 0 height 0
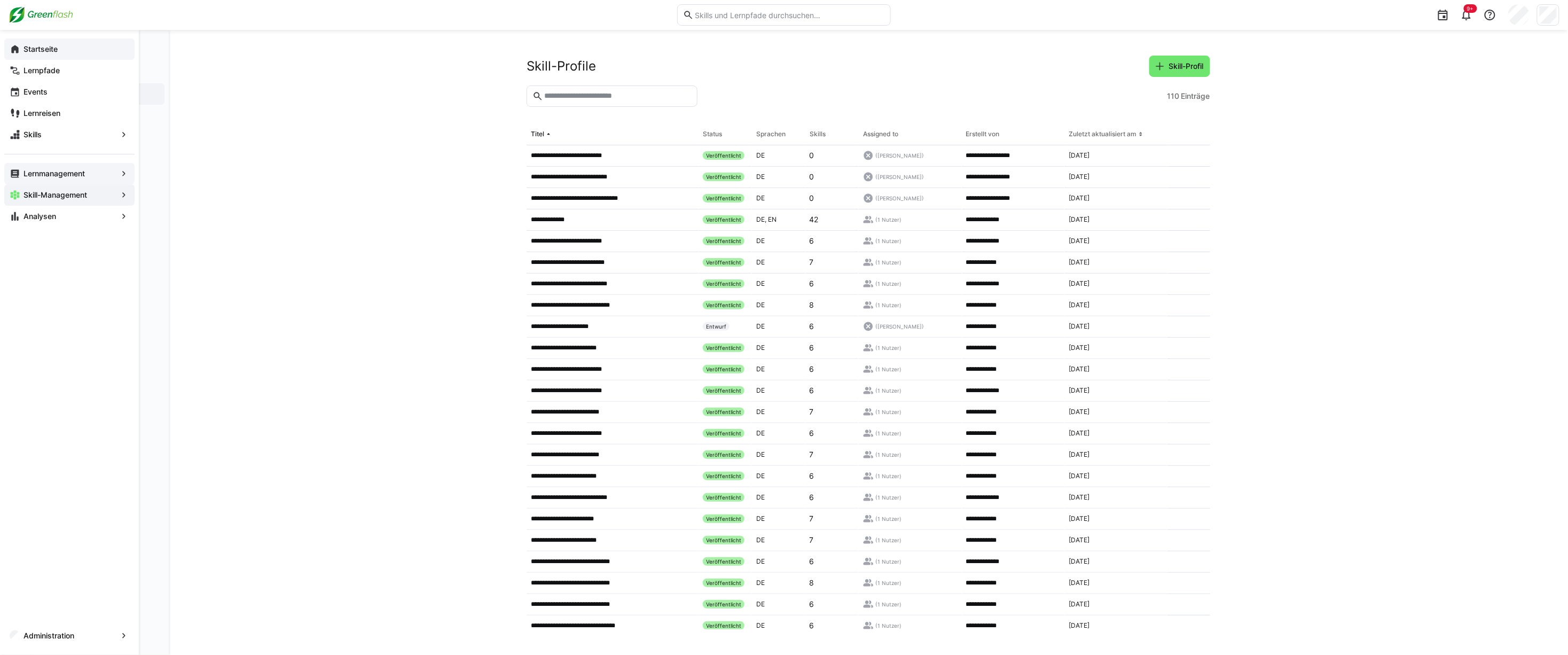
click at [13, 46] on eds-icon at bounding box center [15, 49] width 11 height 11
